Goal: Navigation & Orientation: Find specific page/section

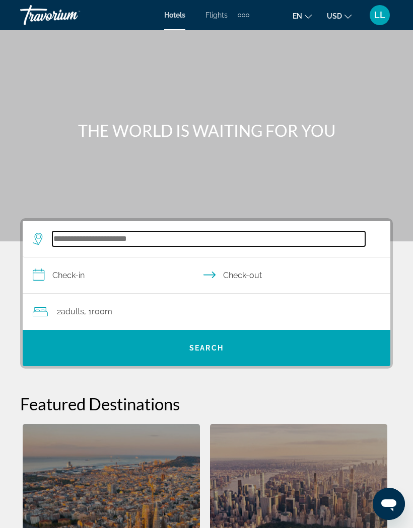
click at [84, 244] on input "Search widget" at bounding box center [208, 238] width 312 height 15
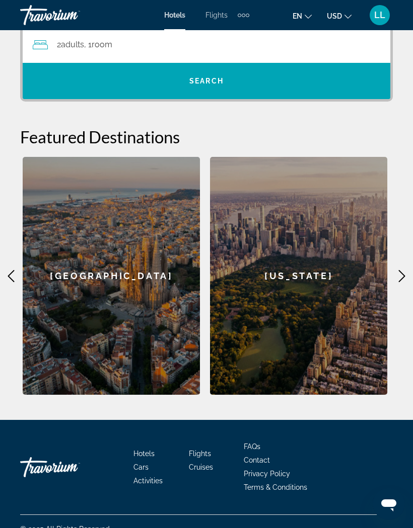
scroll to position [241, 0]
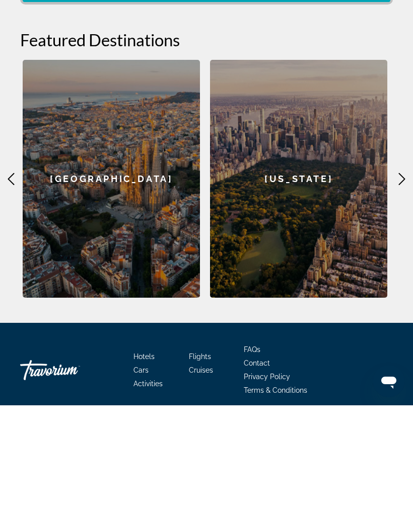
click at [396, 296] on icon "Main content" at bounding box center [401, 302] width 12 height 12
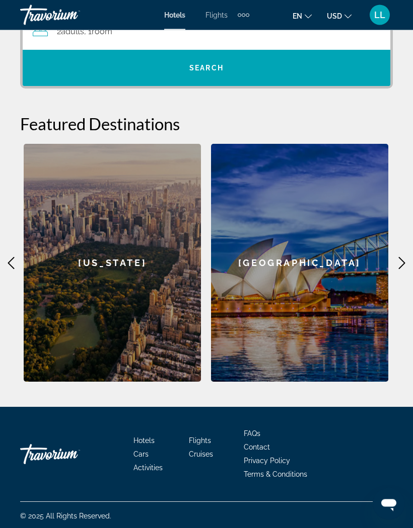
scroll to position [279, 0]
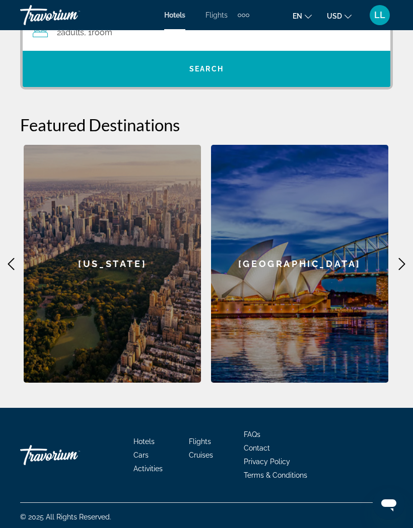
click at [399, 259] on icon "Main content" at bounding box center [401, 264] width 7 height 12
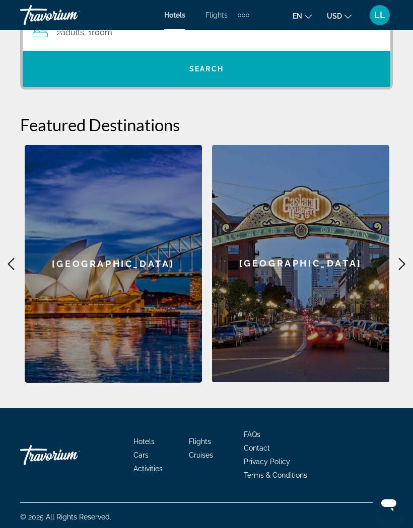
click at [399, 264] on icon "Main content" at bounding box center [401, 264] width 12 height 12
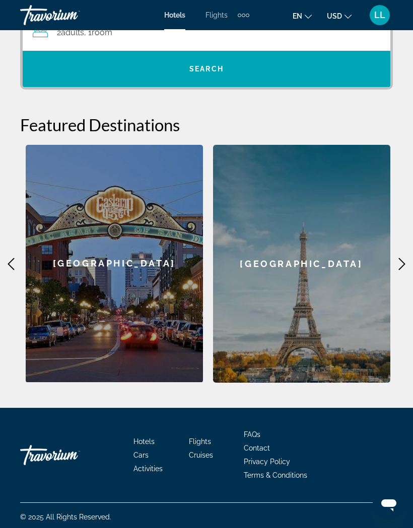
click at [406, 256] on div "**********" at bounding box center [206, 161] width 413 height 444
click at [406, 263] on icon "Main content" at bounding box center [401, 264] width 12 height 12
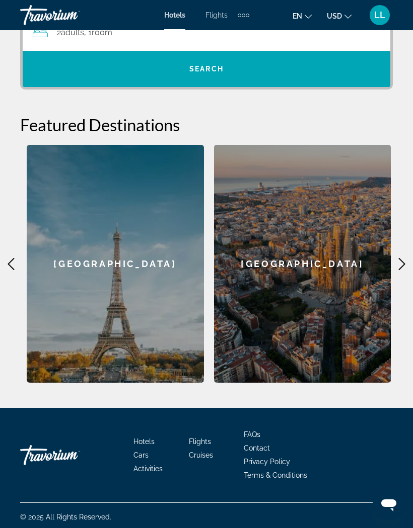
click at [397, 274] on div "**********" at bounding box center [206, 161] width 413 height 444
click at [399, 267] on icon "Main content" at bounding box center [401, 264] width 12 height 12
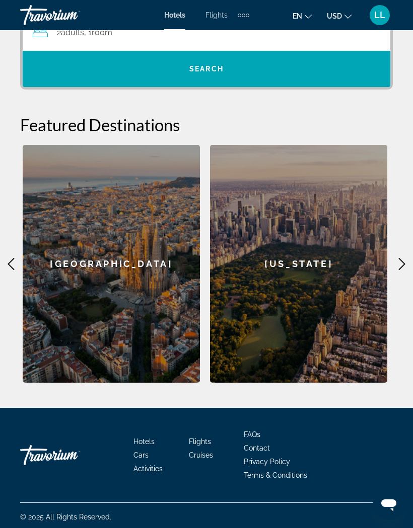
click at [399, 264] on icon "Main content" at bounding box center [401, 264] width 12 height 12
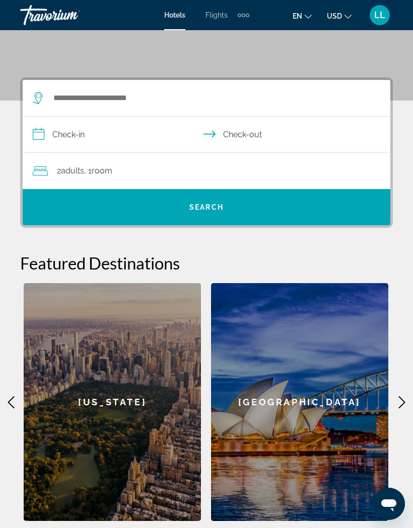
scroll to position [0, 0]
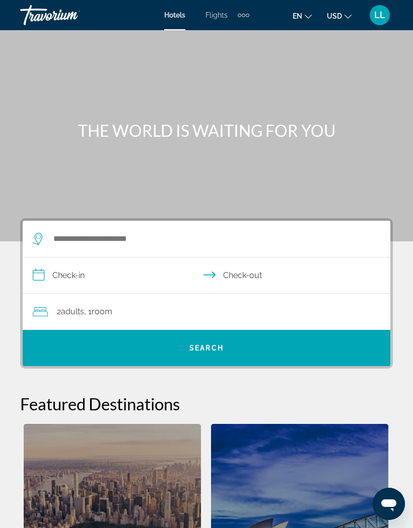
click at [245, 22] on div "Extra navigation items" at bounding box center [243, 15] width 12 height 15
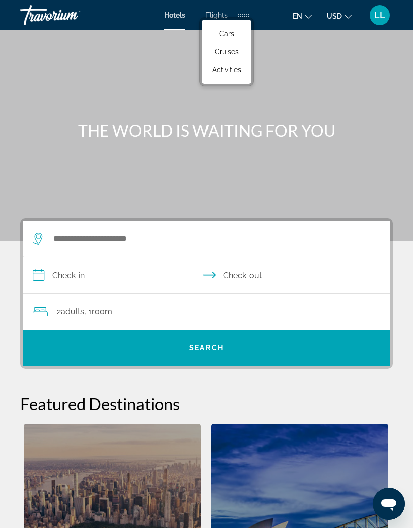
click at [149, 72] on div "Main content" at bounding box center [206, 120] width 413 height 241
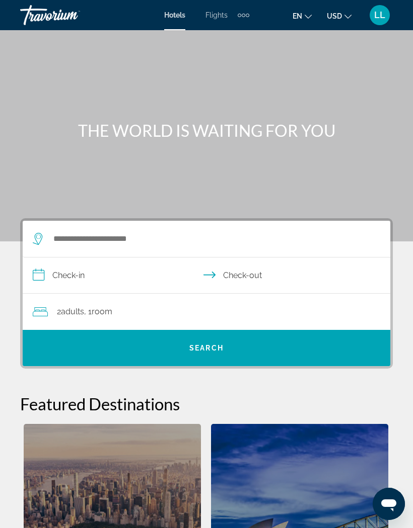
click at [239, 14] on div "Extra navigation items" at bounding box center [239, 16] width 4 height 4
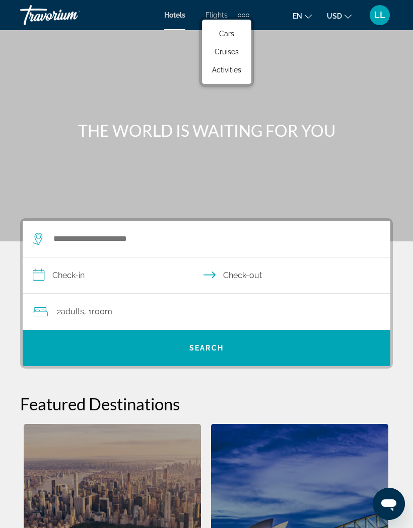
click at [374, 16] on span "LL" at bounding box center [379, 15] width 11 height 10
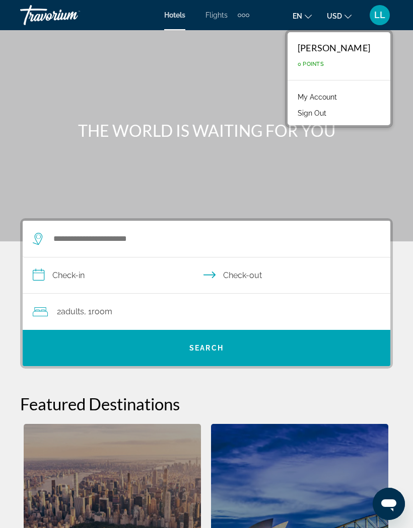
click at [109, 89] on div "Main content" at bounding box center [206, 120] width 413 height 241
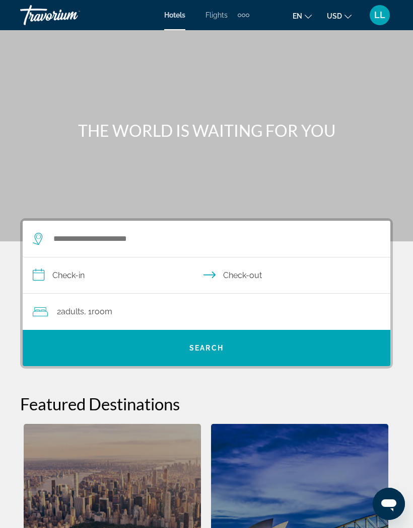
click at [46, 23] on div "Travorium" at bounding box center [70, 15] width 101 height 26
click at [48, 19] on div "Travorium" at bounding box center [70, 15] width 101 height 26
click at [54, 21] on div "Travorium" at bounding box center [70, 15] width 101 height 26
click at [53, 21] on div "Travorium" at bounding box center [70, 15] width 101 height 26
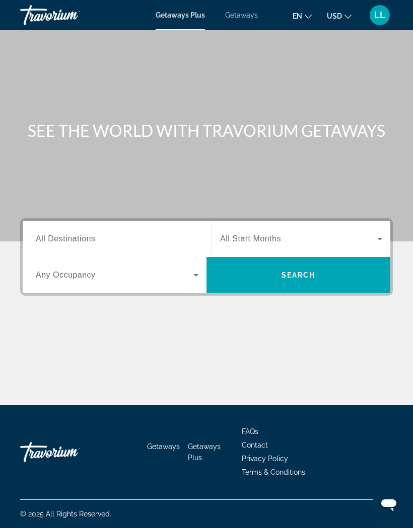
click at [66, 233] on input "Destination All Destinations" at bounding box center [117, 239] width 162 height 12
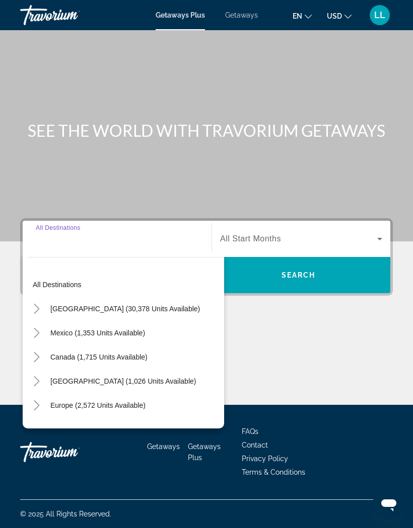
scroll to position [44, 0]
click at [231, 14] on span "Getaways" at bounding box center [241, 15] width 33 height 8
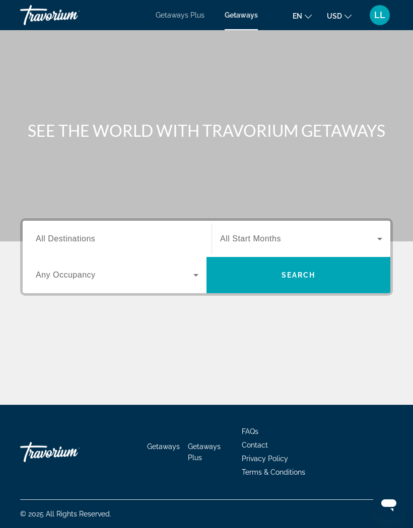
click at [376, 12] on span "LL" at bounding box center [379, 15] width 11 height 10
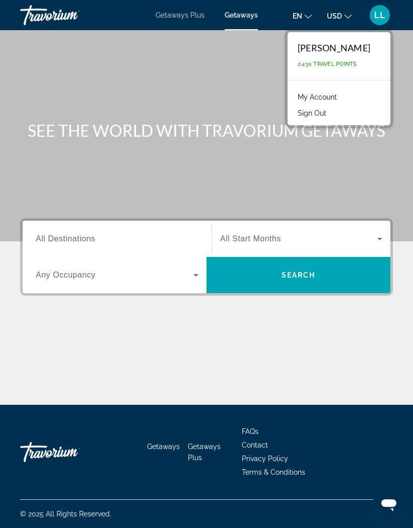
click at [331, 63] on span "2,430 Travel Points" at bounding box center [326, 64] width 59 height 7
click at [337, 66] on span "2,430 Travel Points" at bounding box center [326, 64] width 59 height 7
click at [335, 70] on div "[PERSON_NAME] 2,430 Travel Points" at bounding box center [338, 56] width 103 height 48
click at [322, 100] on link "My Account" at bounding box center [316, 97] width 49 height 13
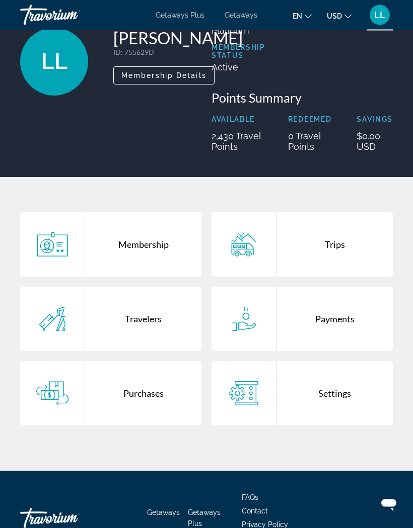
scroll to position [85, 0]
click at [225, 123] on p "Available" at bounding box center [236, 119] width 51 height 8
click at [234, 142] on p "2,430 Travel Points" at bounding box center [236, 141] width 51 height 21
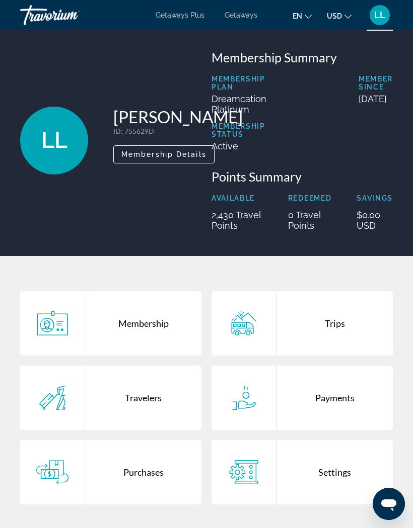
scroll to position [0, 0]
